Goal: Information Seeking & Learning: Learn about a topic

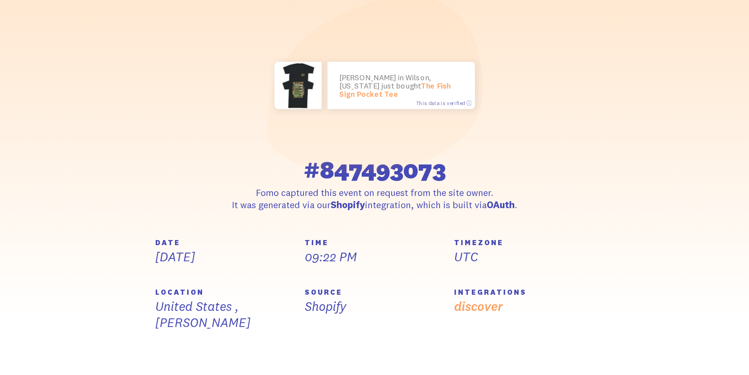
scroll to position [79, 0]
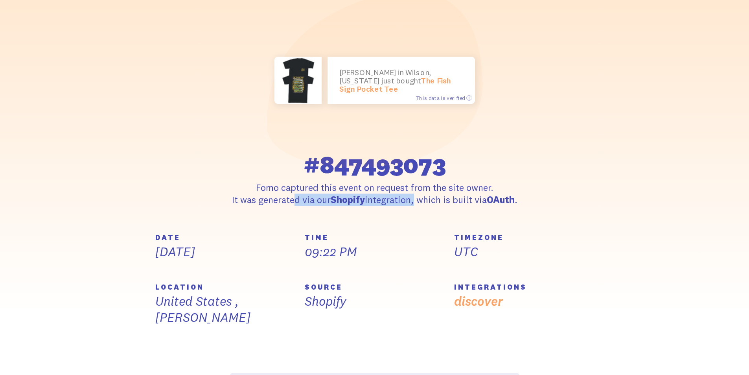
drag, startPoint x: 247, startPoint y: 200, endPoint x: 430, endPoint y: 203, distance: 183.0
click at [430, 203] on p "Fomo captured this event on request from the site owner. It was generated via o…" at bounding box center [375, 193] width 290 height 24
click at [404, 255] on div "TIME 09:22 PM" at bounding box center [375, 247] width 140 height 26
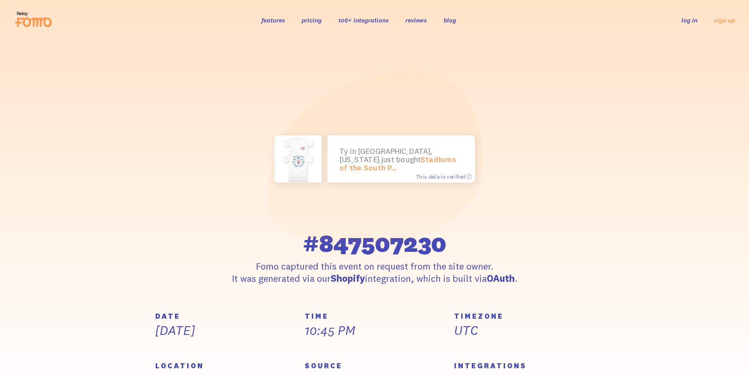
click at [279, 19] on link "features" at bounding box center [274, 20] width 24 height 8
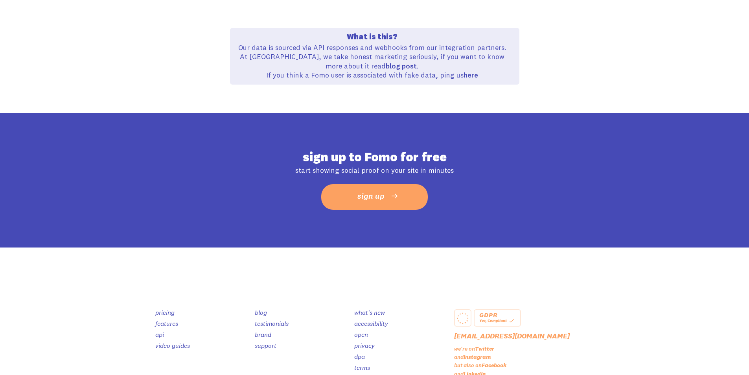
scroll to position [505, 0]
